Goal: Information Seeking & Learning: Check status

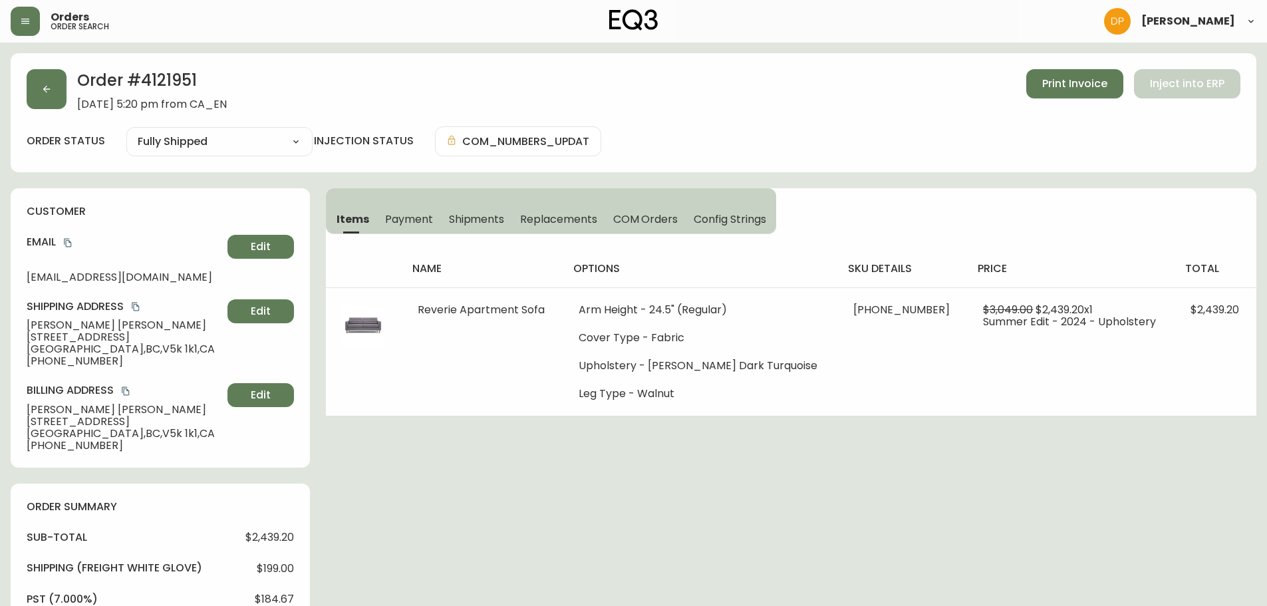
select select "FULLY_SHIPPED"
click at [61, 67] on div "Order # 4121951 [DATE] 5:20 pm from CA_EN Print Invoice Inject into ERP order s…" at bounding box center [634, 112] width 1246 height 119
click at [39, 93] on button "button" at bounding box center [47, 89] width 40 height 40
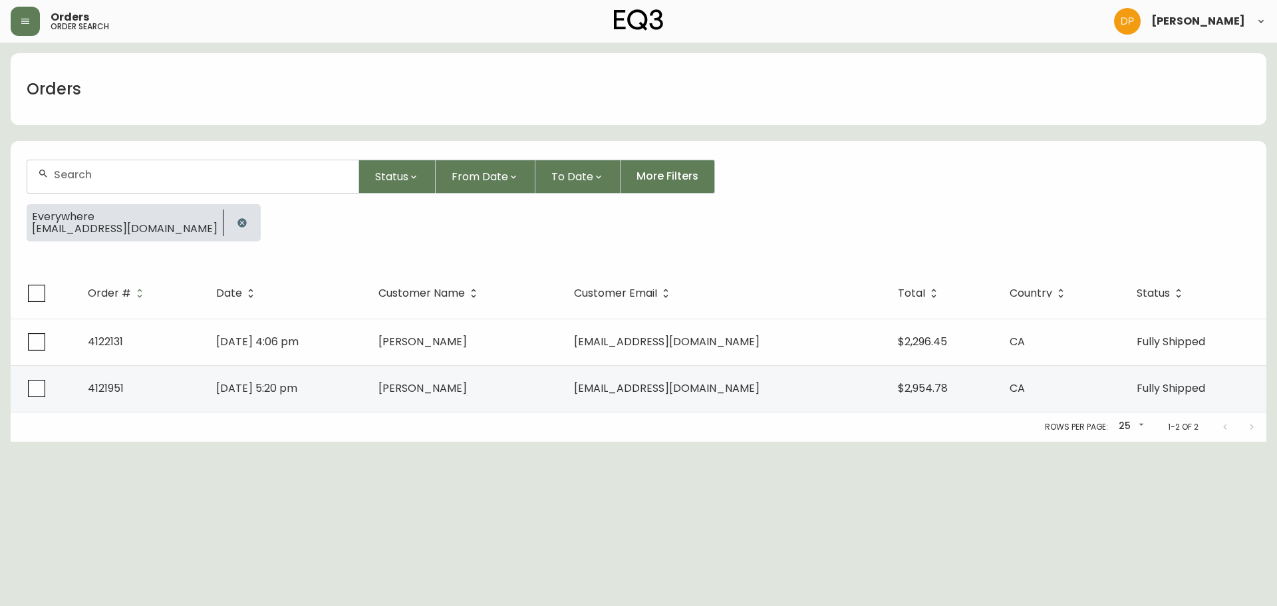
click at [237, 221] on icon "button" at bounding box center [242, 223] width 11 height 11
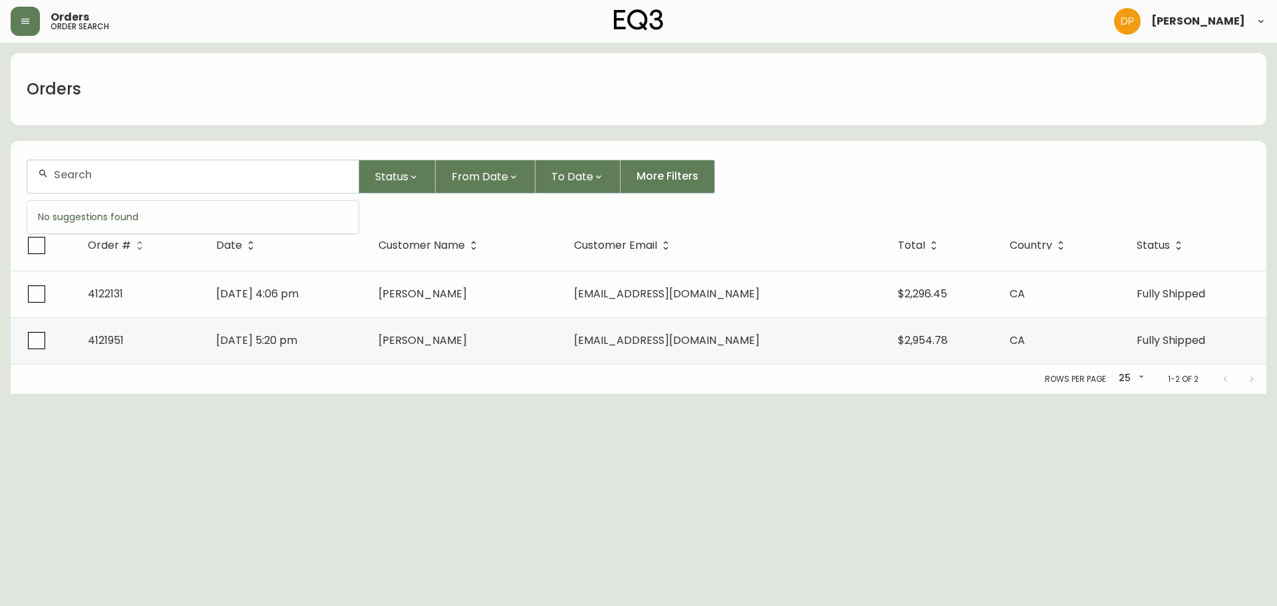
click at [167, 170] on input "text" at bounding box center [201, 174] width 294 height 13
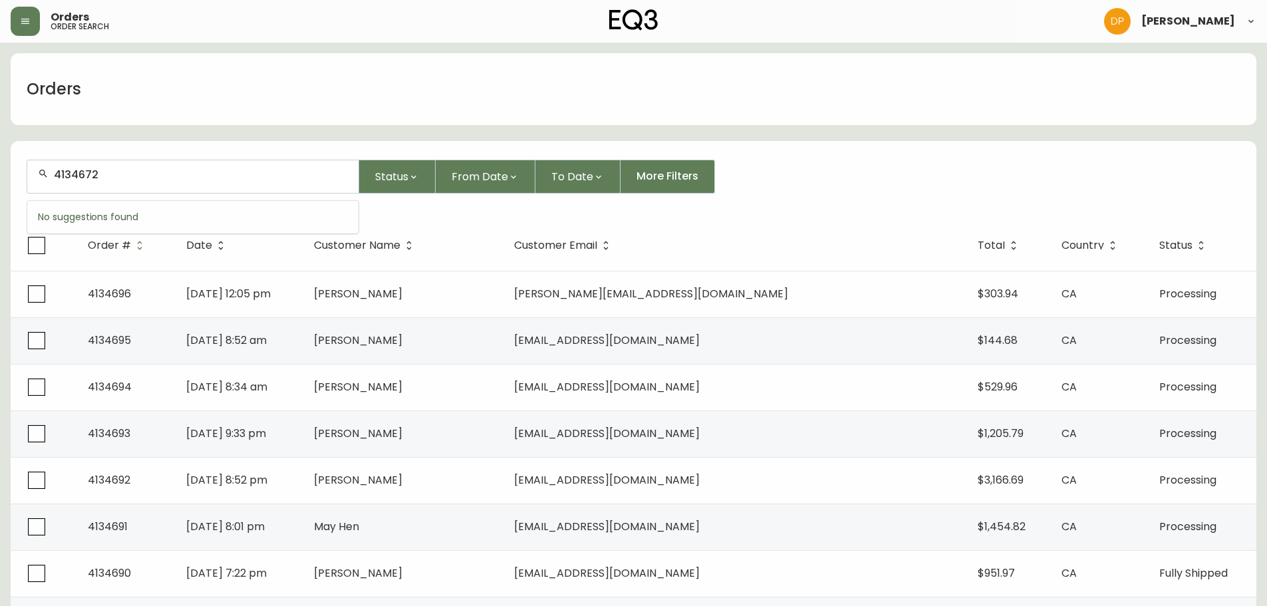
type input "4134672"
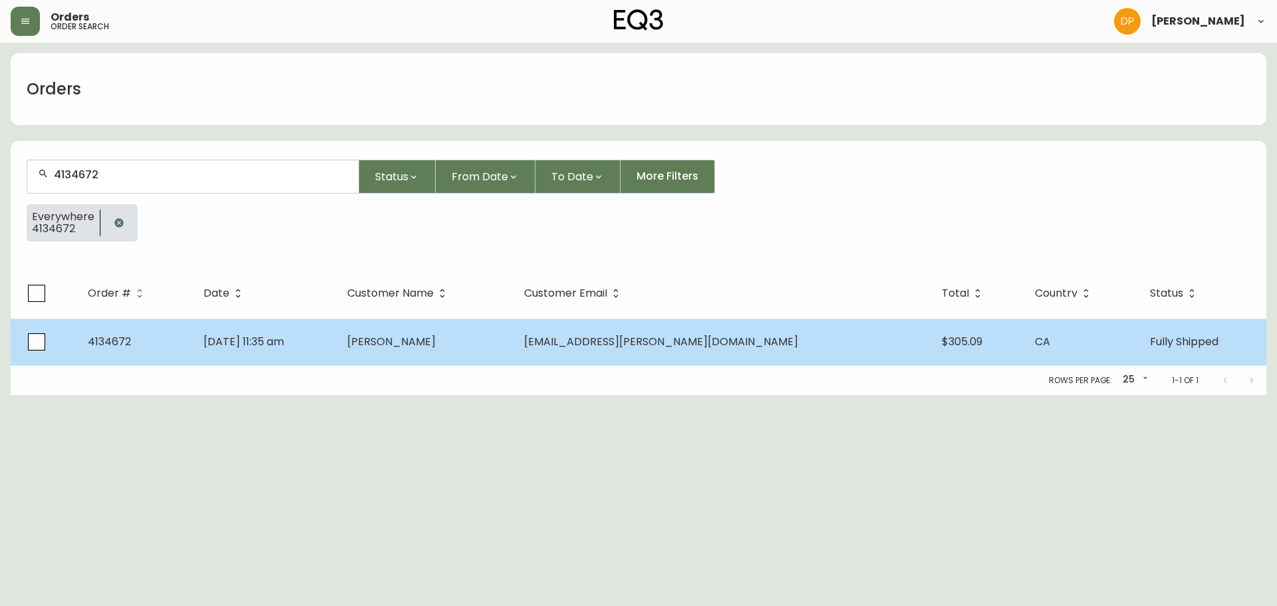
click at [514, 347] on td "[PERSON_NAME]" at bounding box center [425, 342] width 177 height 47
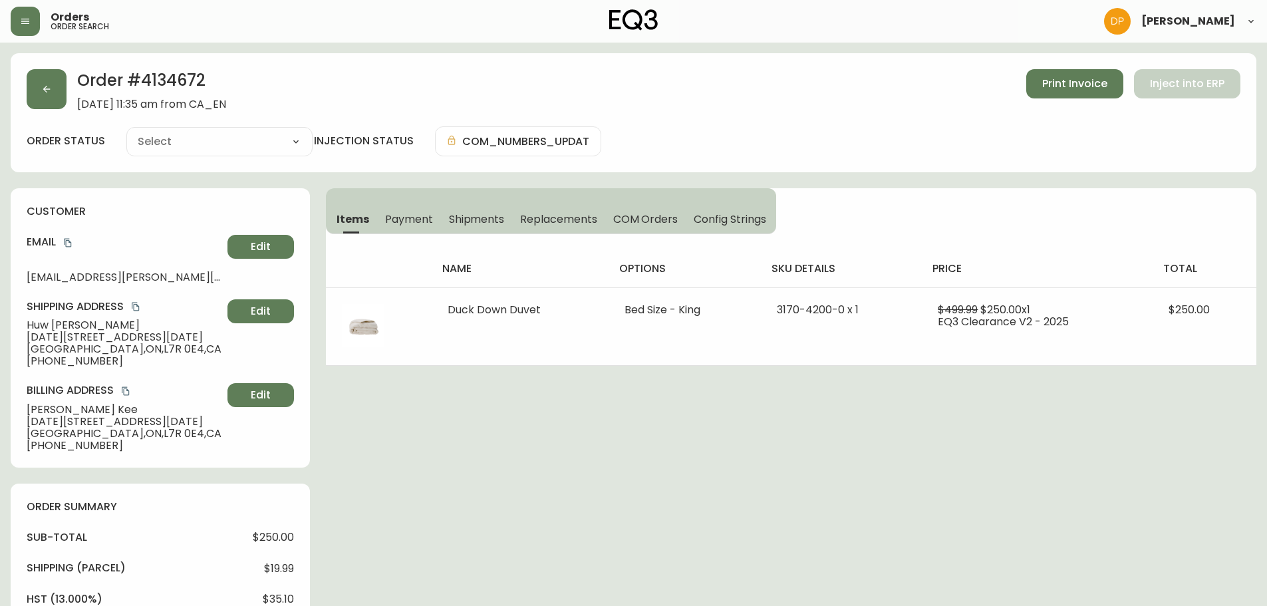
type input "Fully Shipped"
select select "FULLY_SHIPPED"
click at [152, 74] on h2 "Order # 4134672" at bounding box center [151, 83] width 149 height 29
copy h2 "4134672"
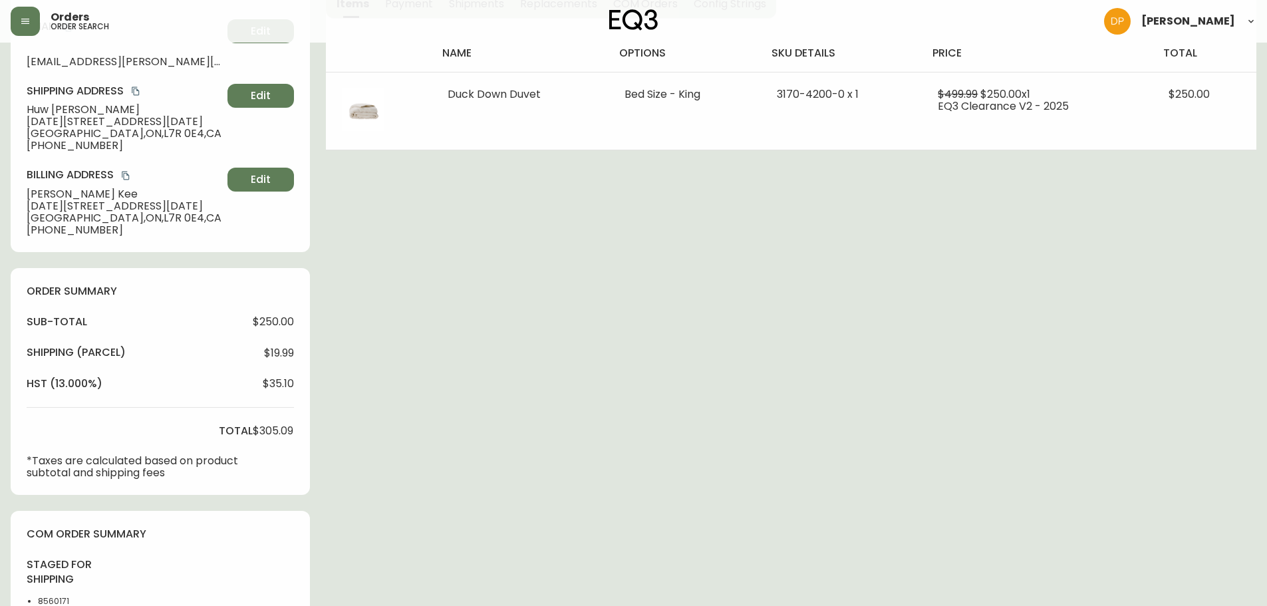
scroll to position [399, 0]
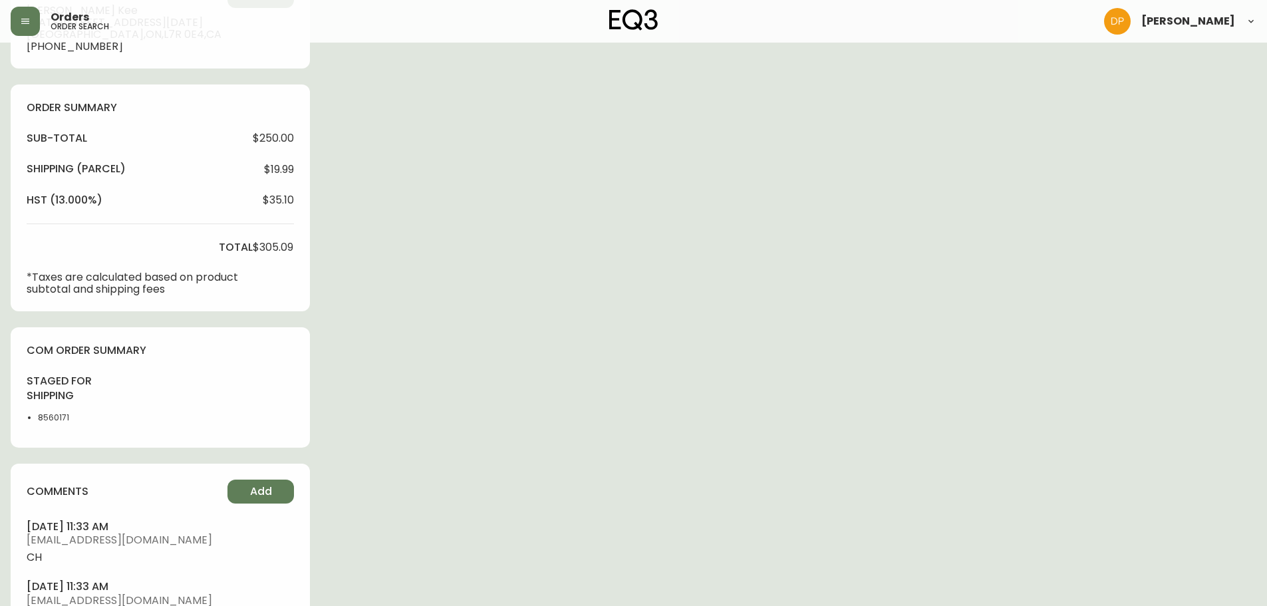
click at [45, 416] on li "8560171" at bounding box center [71, 418] width 67 height 12
copy li "8560171"
click at [622, 574] on div "Order # 4134672 [DATE] 11:35 am from [GEOGRAPHIC_DATA] Print Invoice Inject int…" at bounding box center [634, 201] width 1246 height 1094
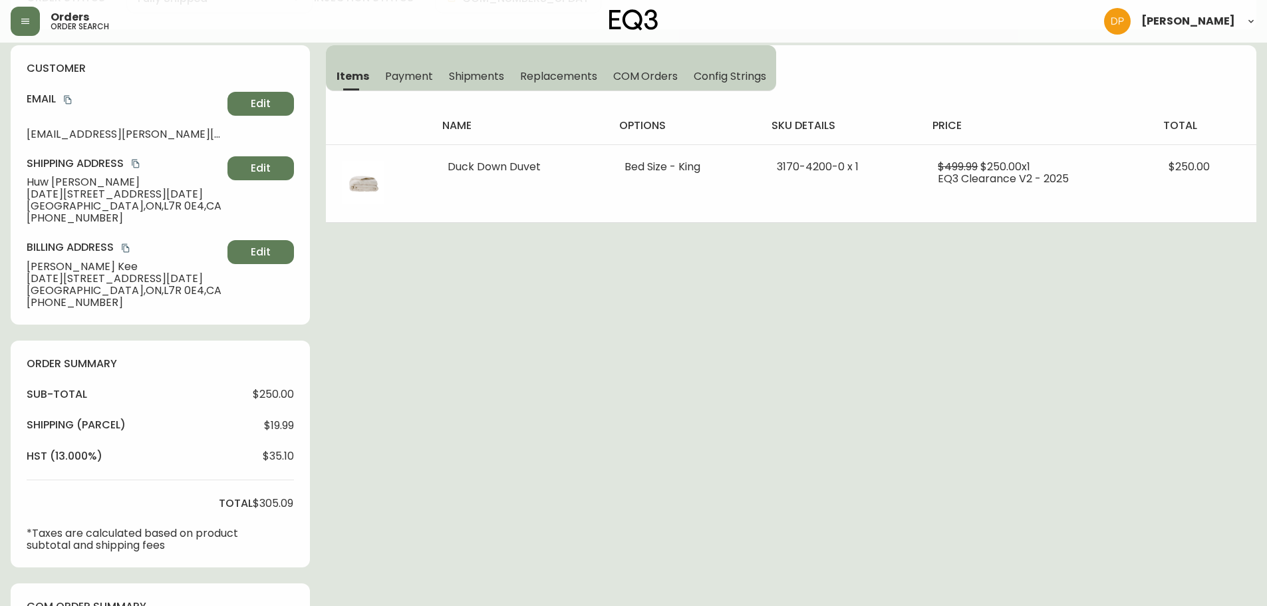
scroll to position [0, 0]
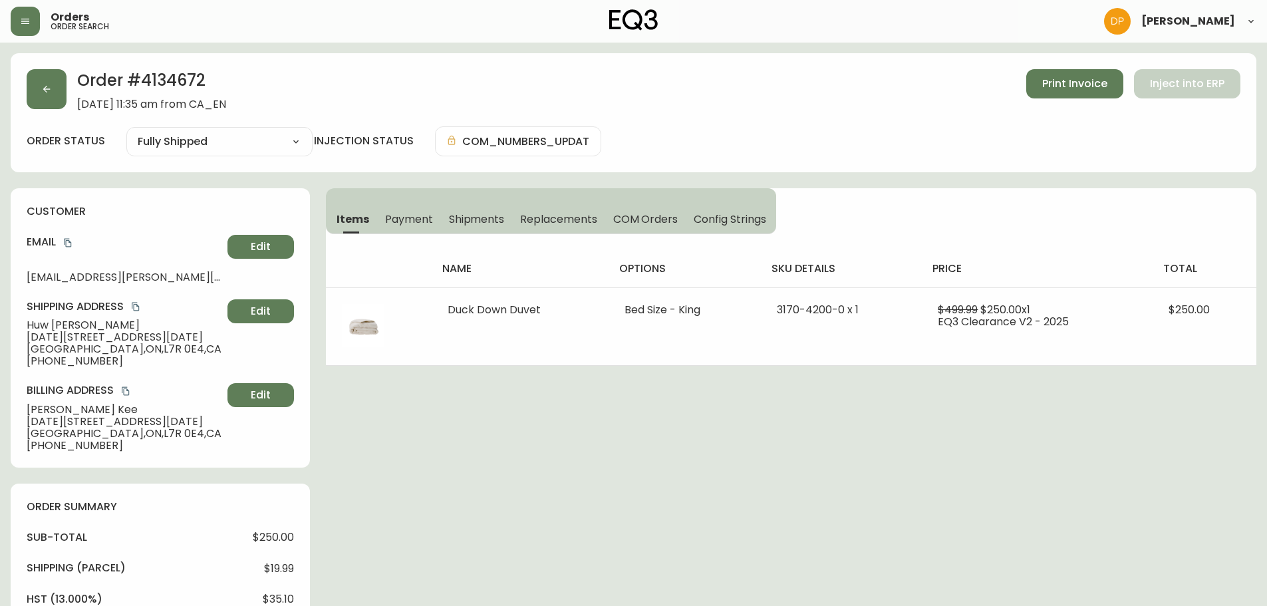
click at [208, 544] on div "sub-total $250.00 Shipping ( Parcel ) $19.99 hst (13.000%) $35.10 total $305.09…" at bounding box center [160, 612] width 267 height 164
click at [158, 82] on h2 "Order # 4134672" at bounding box center [151, 83] width 149 height 29
copy h2 "4134672"
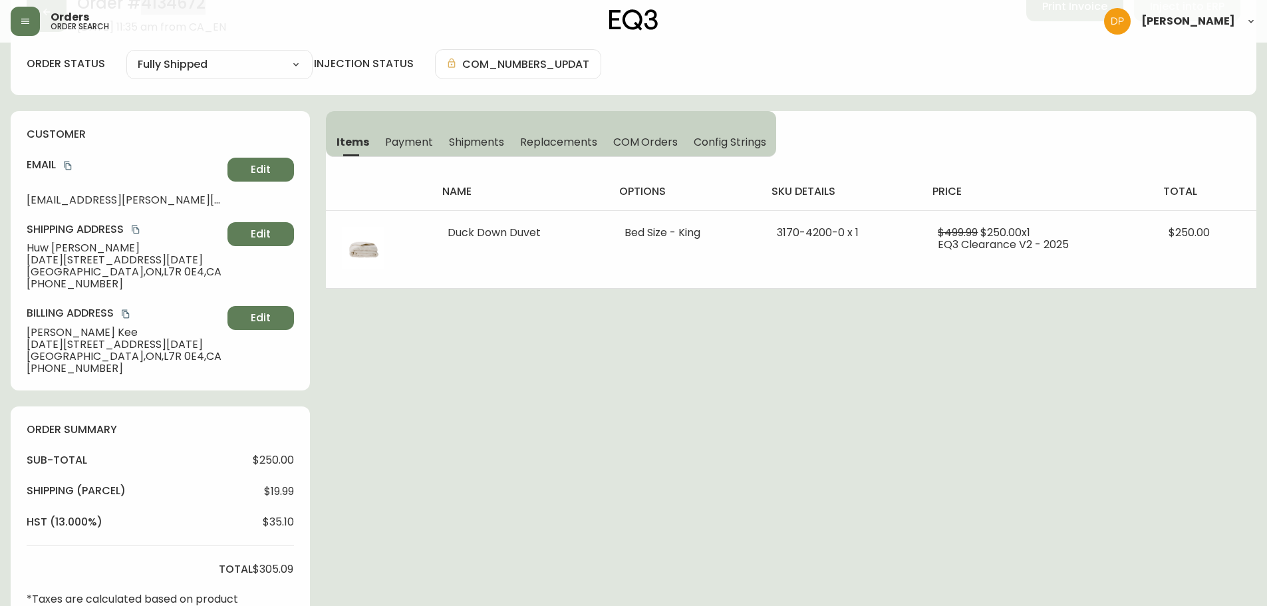
scroll to position [266, 0]
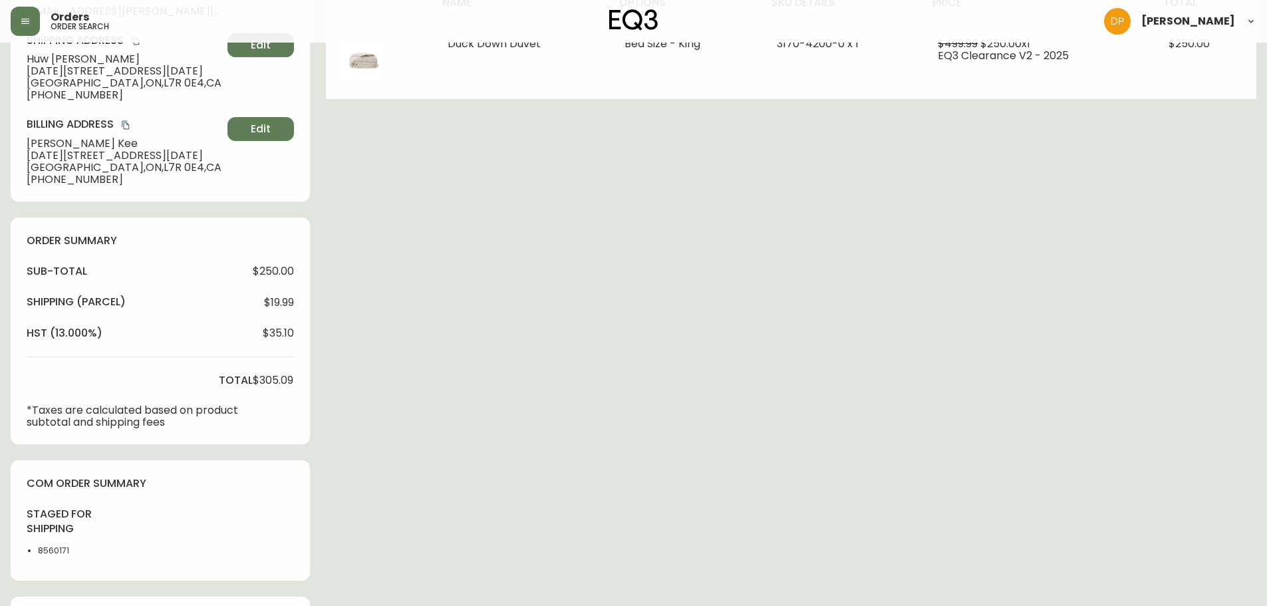
click at [50, 556] on li "8560171" at bounding box center [71, 551] width 67 height 12
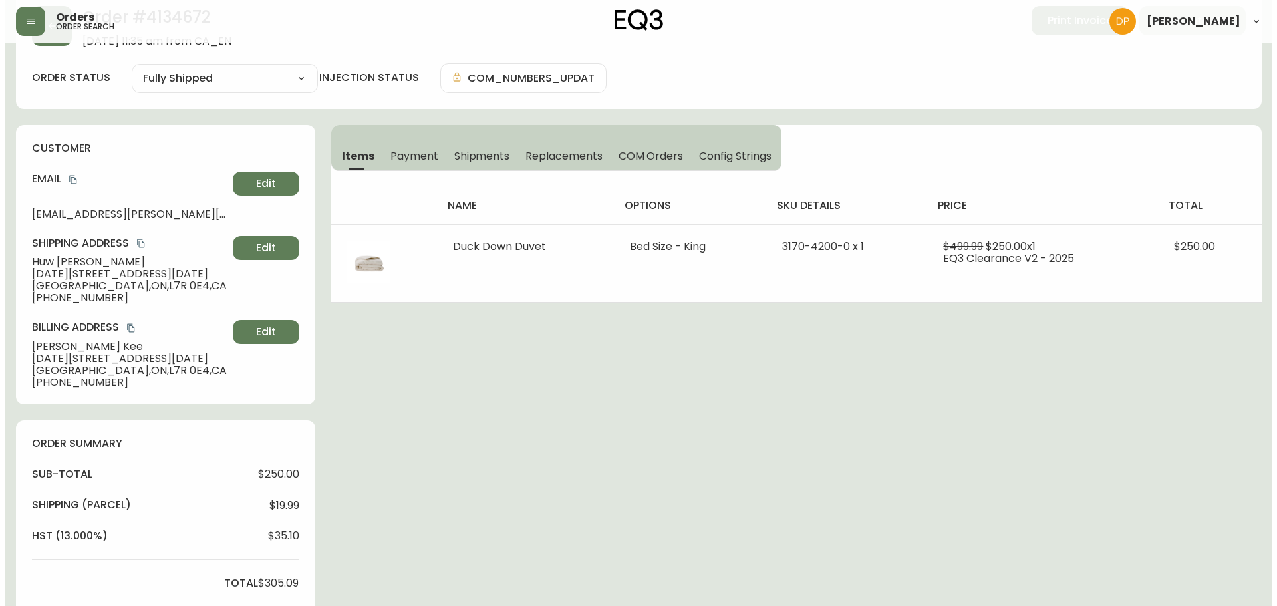
scroll to position [0, 0]
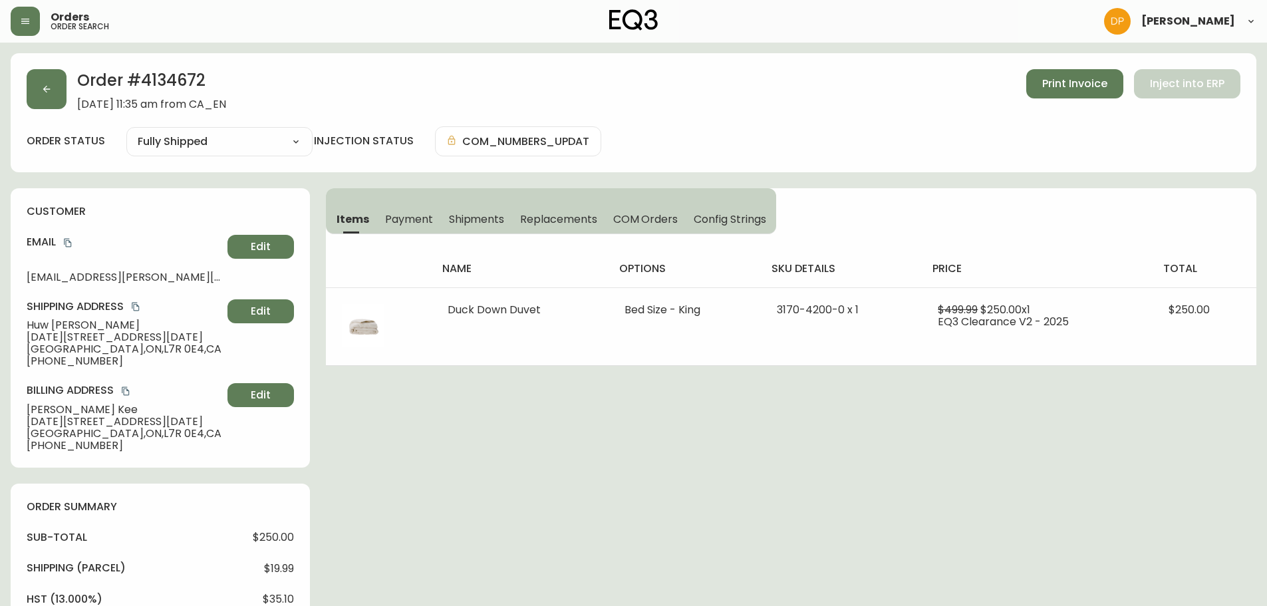
click at [37, 61] on div "Order # 4134672 [DATE] 11:35 am from CA_EN Print Invoice Inject into ERP order …" at bounding box center [634, 112] width 1246 height 119
click at [67, 84] on div "Order # 4134672 [DATE] 11:35 am from CA_EN Print Invoice Inject into ERP" at bounding box center [634, 89] width 1214 height 41
click at [57, 91] on button "button" at bounding box center [47, 89] width 40 height 40
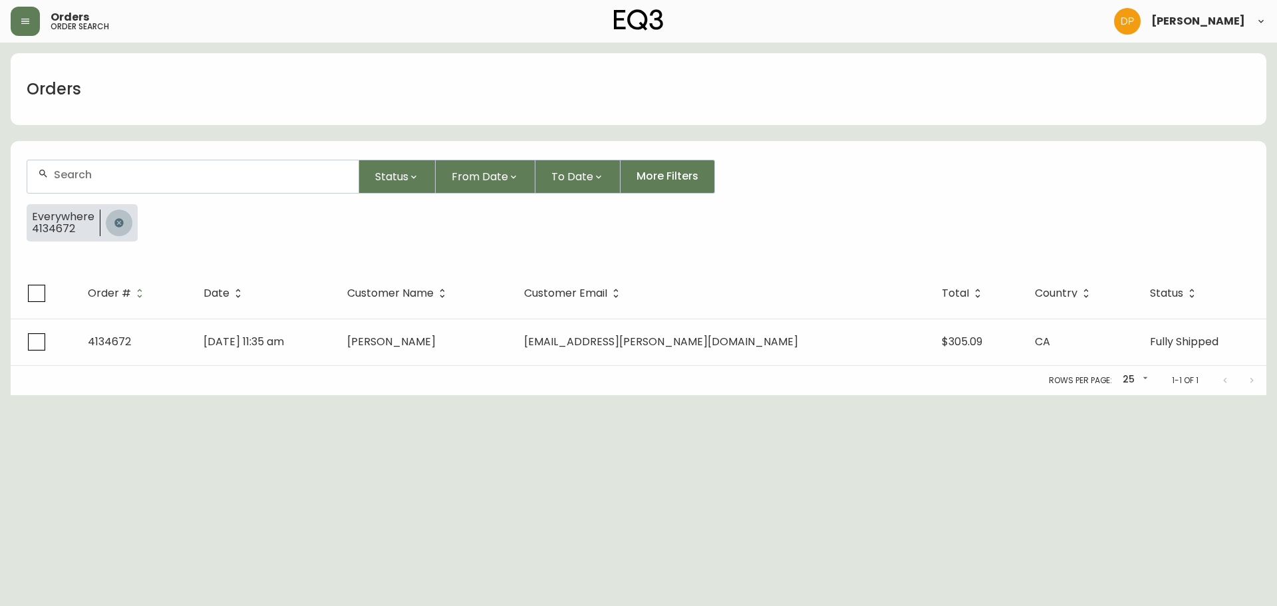
click at [119, 223] on icon "button" at bounding box center [118, 222] width 9 height 9
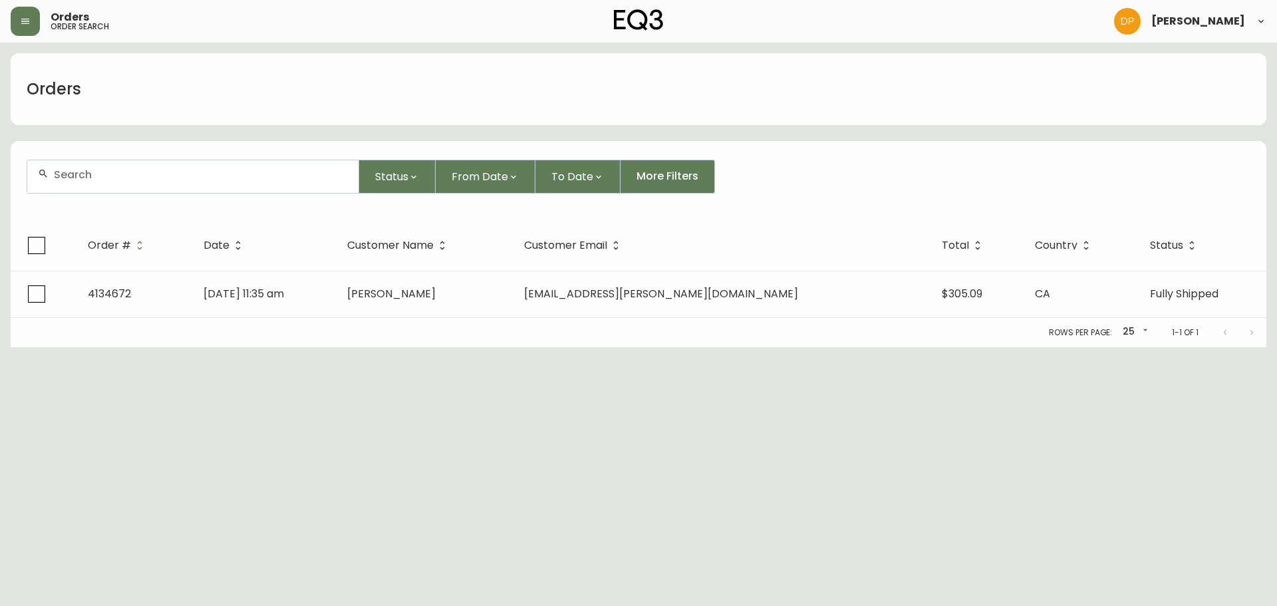
click at [104, 176] on input "text" at bounding box center [201, 174] width 294 height 13
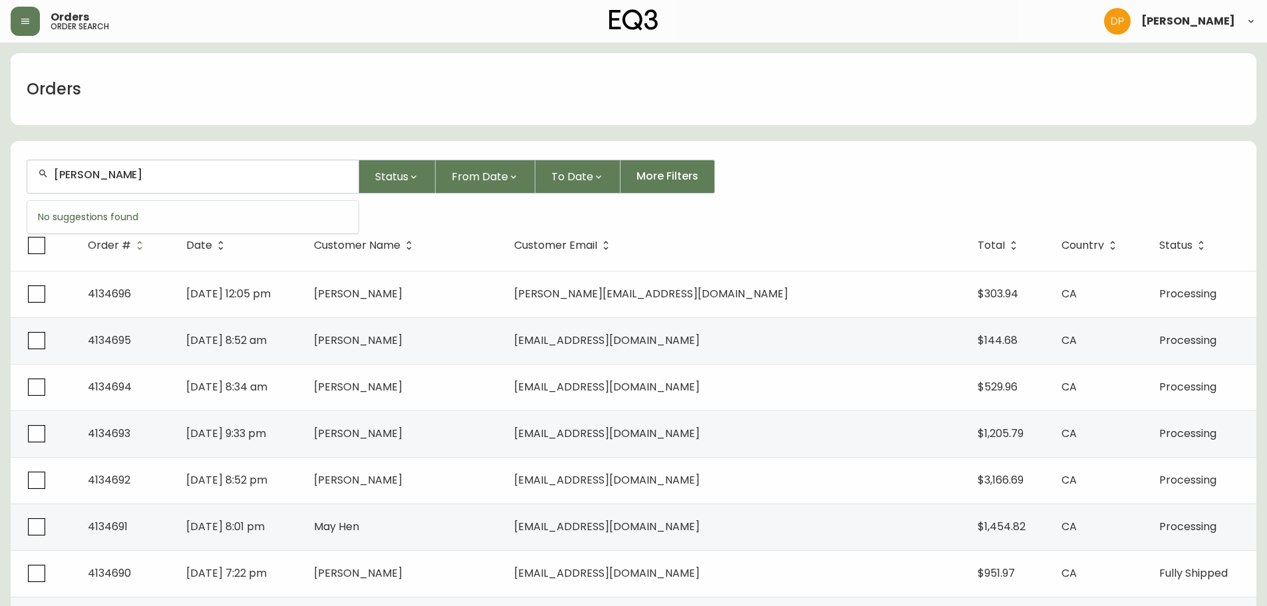
type input "[PERSON_NAME]"
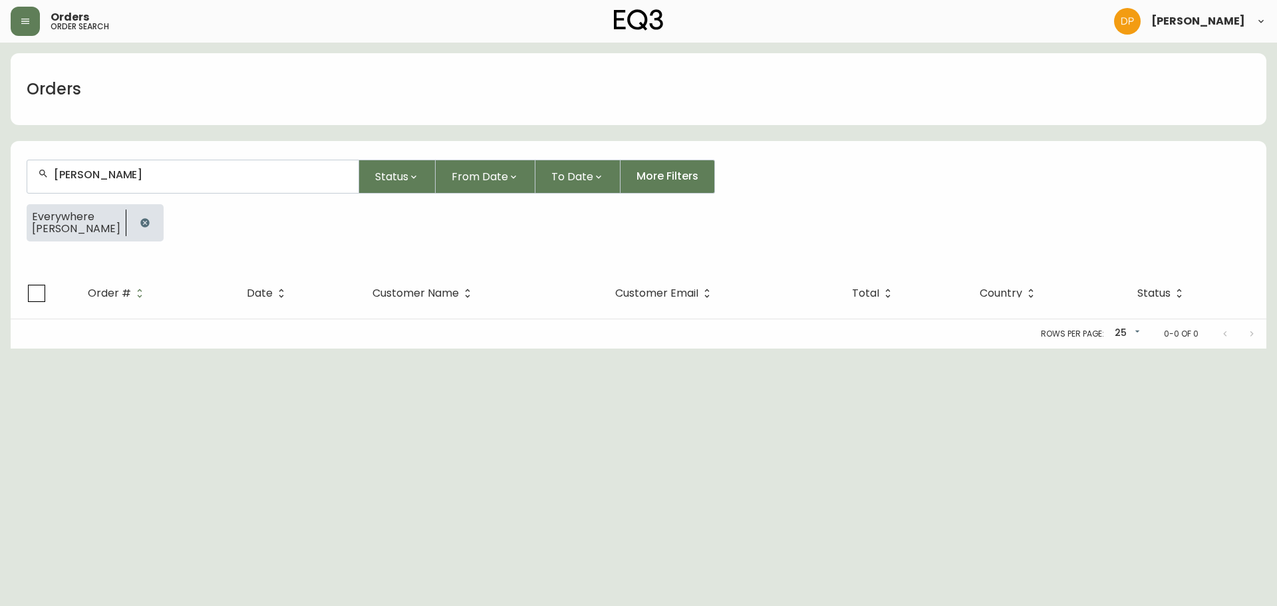
click at [327, 349] on html "Orders order search [PERSON_NAME] Orders [PERSON_NAME] Status From Date To Date…" at bounding box center [638, 174] width 1277 height 349
click at [95, 178] on input "[PERSON_NAME]" at bounding box center [201, 174] width 294 height 13
drag, startPoint x: 117, startPoint y: 182, endPoint x: 102, endPoint y: 180, distance: 14.8
click at [117, 182] on div "[PERSON_NAME]" at bounding box center [192, 176] width 331 height 33
click at [132, 219] on button "button" at bounding box center [145, 223] width 27 height 27
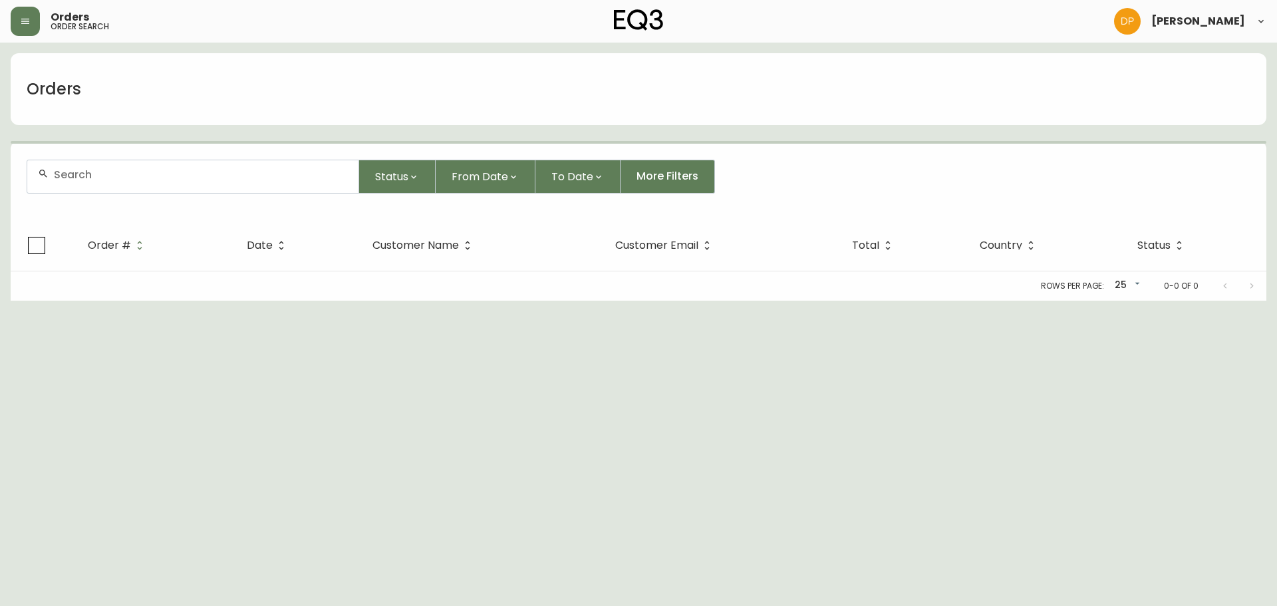
click at [104, 185] on div at bounding box center [192, 176] width 331 height 33
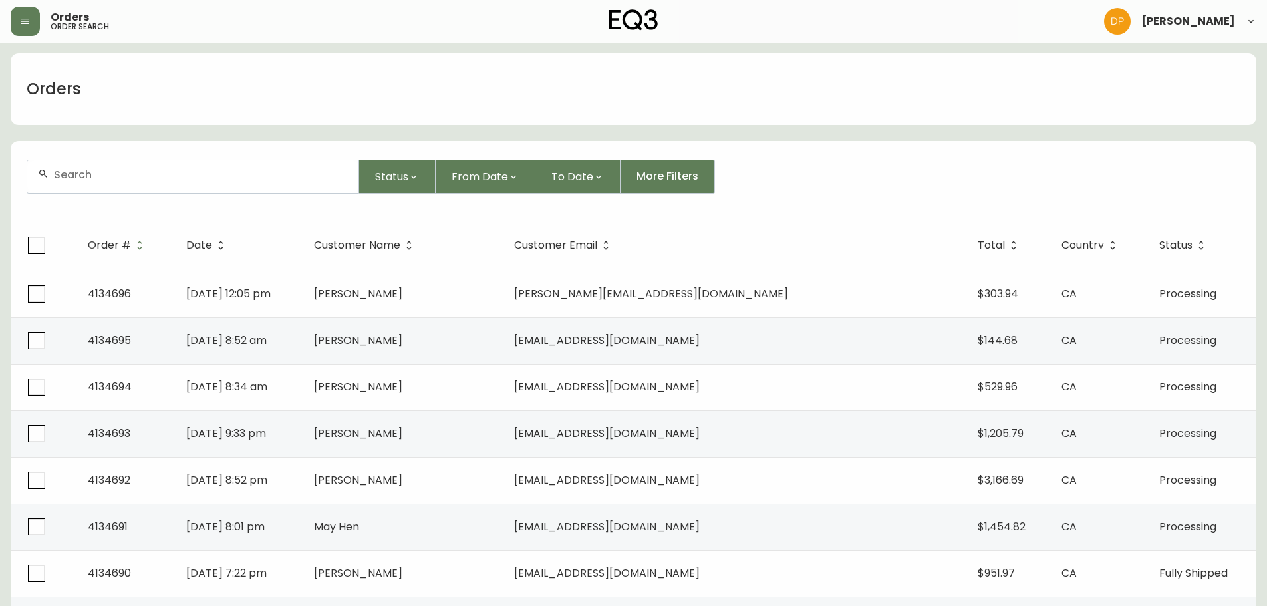
paste input "[PHONE_NUMBER]"
click at [77, 173] on input "[PHONE_NUMBER]" at bounding box center [201, 174] width 294 height 13
click at [80, 173] on input "[PHONE_NUMBER]" at bounding box center [201, 174] width 294 height 13
click at [96, 180] on input "204295-1759" at bounding box center [201, 174] width 294 height 13
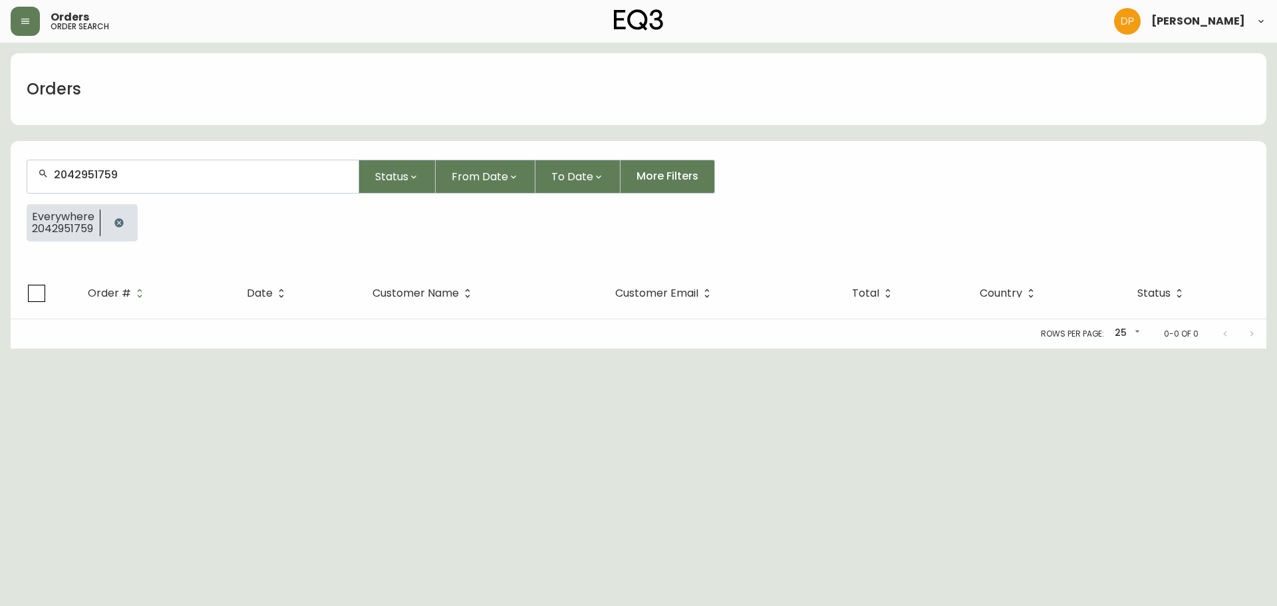
type input "2042951759"
